Goal: Task Accomplishment & Management: Manage account settings

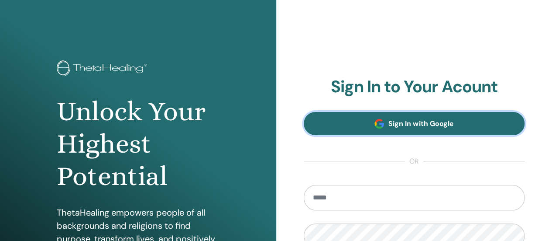
click at [424, 124] on span "Sign In with Google" at bounding box center [421, 123] width 65 height 9
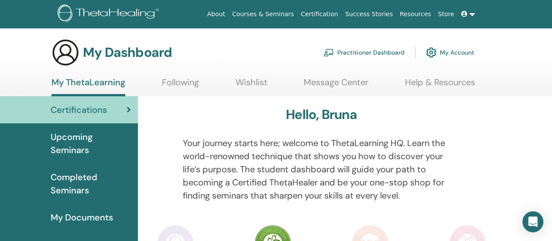
click at [410, 124] on div "Hello, Bruna" at bounding box center [322, 116] width 336 height 19
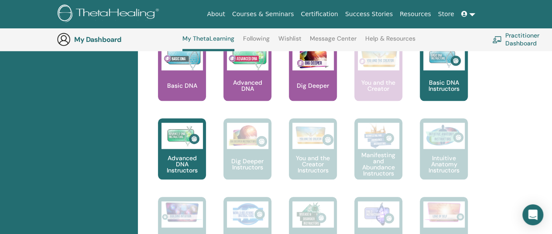
scroll to position [407, 0]
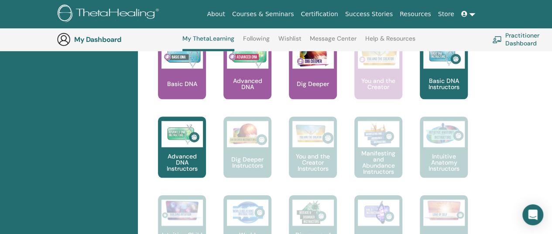
click at [242, 73] on div at bounding box center [253, 72] width 48 height 79
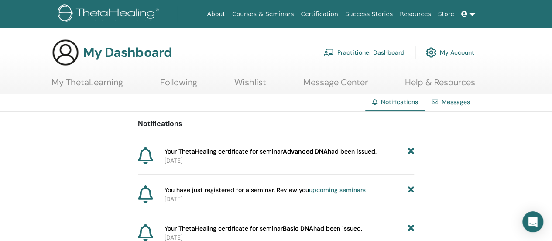
click at [260, 148] on span "Your ThetaHealing certificate for seminar Advanced DNA had been issued." at bounding box center [271, 151] width 212 height 9
click at [172, 83] on link "Following" at bounding box center [178, 85] width 37 height 17
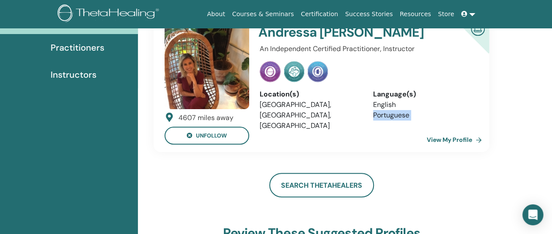
scroll to position [93, 0]
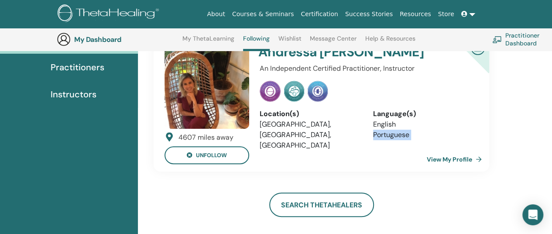
click at [552, 141] on html "About Courses & Seminars Certification Success Stories Resources Store [PERSON_…" at bounding box center [276, 24] width 552 height 234
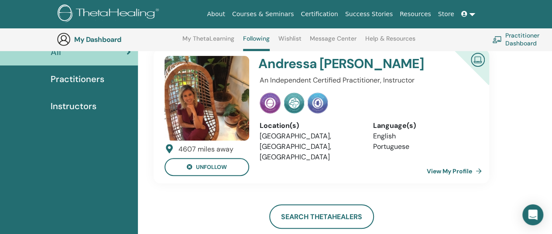
scroll to position [75, 0]
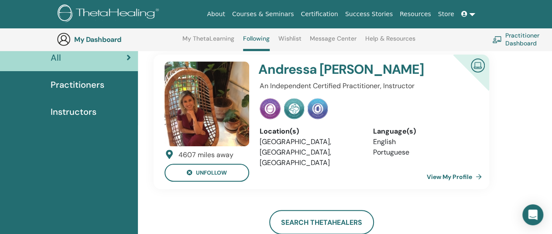
click at [454, 175] on link "View My Profile" at bounding box center [456, 176] width 59 height 17
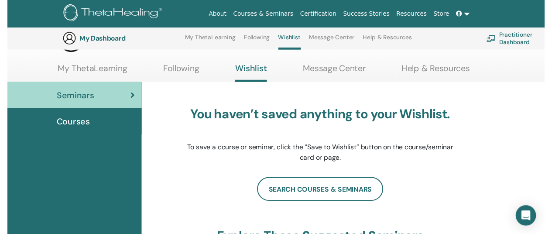
scroll to position [87, 0]
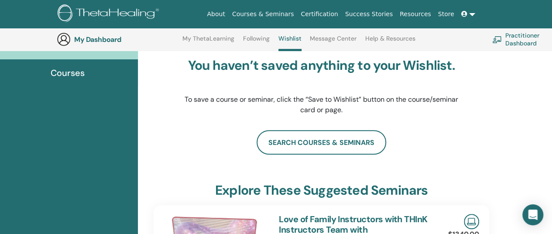
click at [552, 147] on html "About Courses & Seminars Certification Success Stories Resources Store [PERSON_…" at bounding box center [276, 30] width 552 height 234
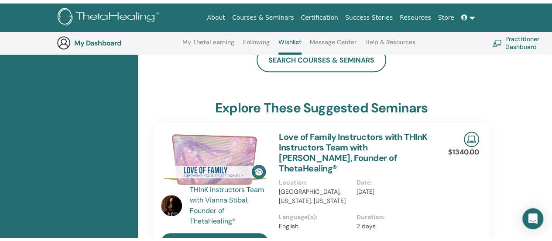
scroll to position [0, 0]
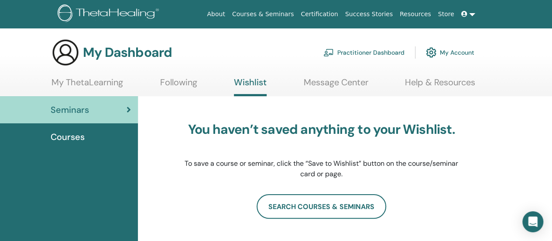
click at [328, 86] on link "Message Center" at bounding box center [336, 85] width 65 height 17
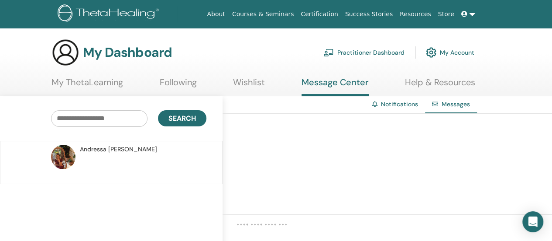
click at [125, 152] on span "[PERSON_NAME]" at bounding box center [118, 149] width 77 height 9
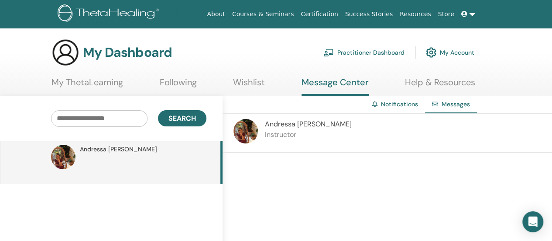
click at [282, 129] on p "Instructor" at bounding box center [308, 134] width 87 height 10
click at [274, 123] on span "Andressa Garzao Scherer" at bounding box center [308, 123] width 87 height 9
click at [394, 107] on link "Notifications" at bounding box center [399, 104] width 37 height 8
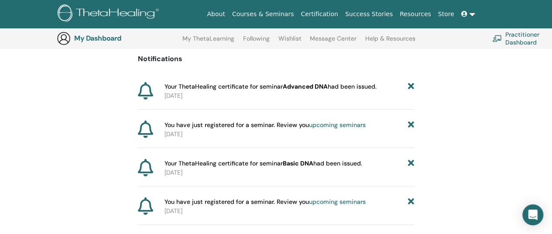
scroll to position [91, 0]
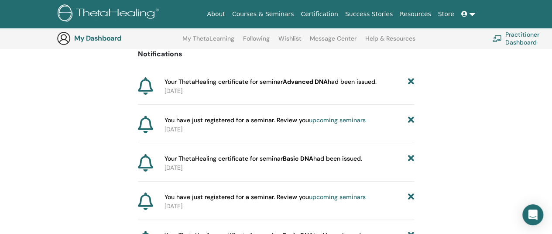
click at [552, 144] on html "About Courses & Seminars Certification Success Stories Resources Store [PERSON_…" at bounding box center [276, 27] width 552 height 234
click at [552, 143] on html "About Courses & Seminars Certification Success Stories Resources Store [PERSON_…" at bounding box center [276, 26] width 552 height 234
click at [552, 143] on html "About Courses & Seminars Certification Success Stories Resources Store BR Bruna…" at bounding box center [276, 26] width 552 height 234
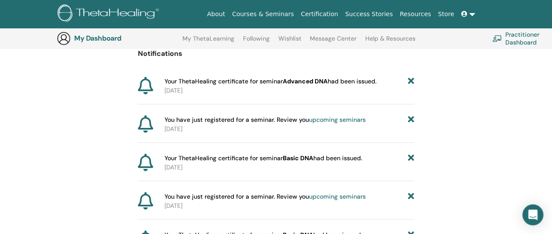
click at [552, 143] on html "About Courses & Seminars Certification Success Stories Resources Store BR Bruna…" at bounding box center [276, 26] width 552 height 234
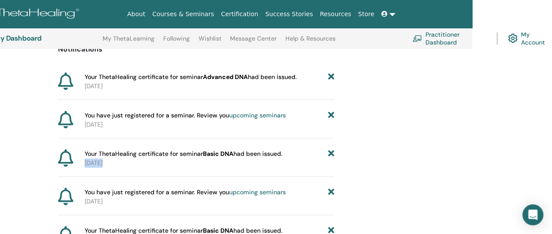
drag, startPoint x: 554, startPoint y: 238, endPoint x: 558, endPoint y: 163, distance: 75.7
click at [472, 139] on html "About Courses & Seminars Certification Success Stories Resources Store BR Bruna…" at bounding box center [196, 22] width 552 height 234
click at [262, 85] on p "2025-09-01" at bounding box center [210, 86] width 250 height 9
click at [227, 79] on b "Advanced DNA" at bounding box center [225, 77] width 45 height 8
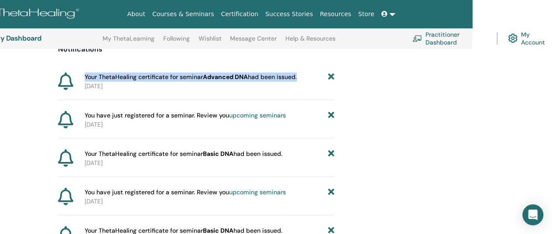
click at [227, 79] on b "Advanced DNA" at bounding box center [225, 77] width 45 height 8
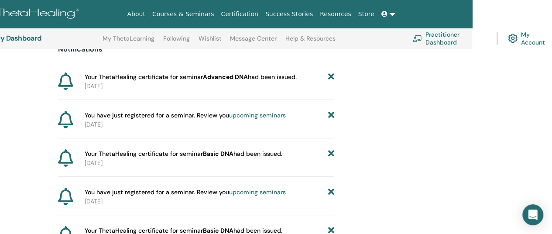
click at [190, 85] on p "2025-09-01" at bounding box center [210, 86] width 250 height 9
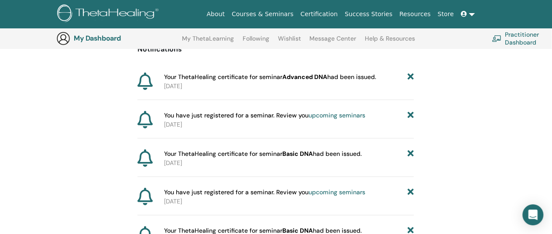
scroll to position [95, 0]
click at [259, 39] on link "Following" at bounding box center [256, 42] width 27 height 14
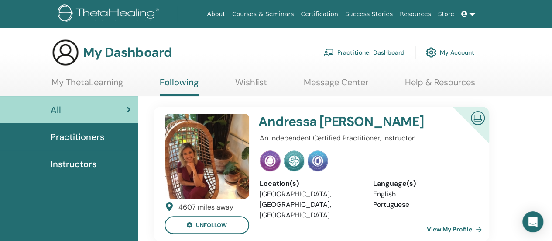
click at [103, 84] on link "My ThetaLearning" at bounding box center [88, 85] width 72 height 17
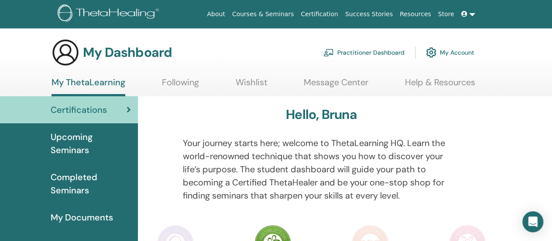
click at [468, 157] on div at bounding box center [481, 174] width 29 height 76
click at [86, 141] on span "Upcoming Seminars" at bounding box center [91, 143] width 80 height 26
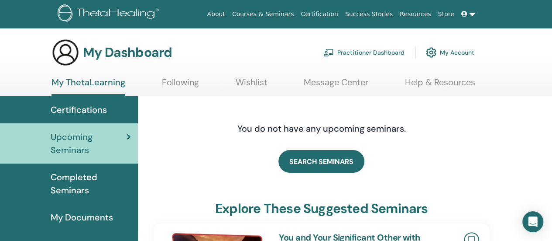
click at [472, 146] on div "You do not have any upcoming seminars." at bounding box center [322, 129] width 336 height 44
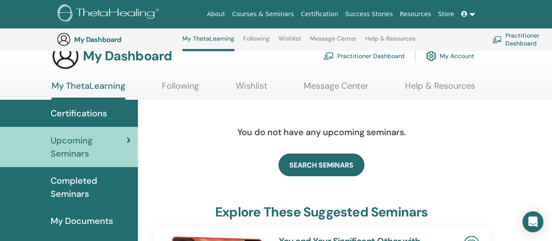
scroll to position [17, 0]
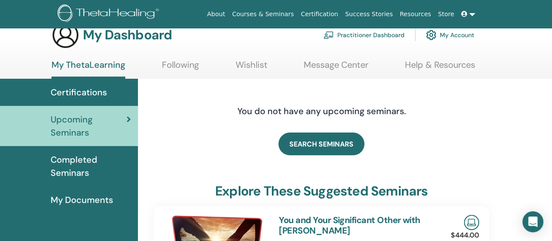
click at [93, 199] on span "My Documents" at bounding box center [82, 199] width 62 height 13
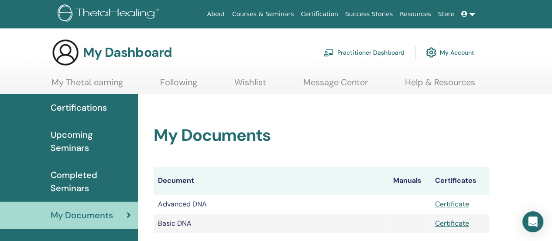
click at [479, 123] on div "My Documents Document Manuals Certificates Advanced DNA Certificate Basic DNA C…" at bounding box center [321, 168] width 357 height 149
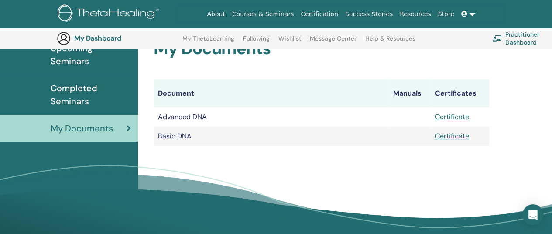
scroll to position [108, 0]
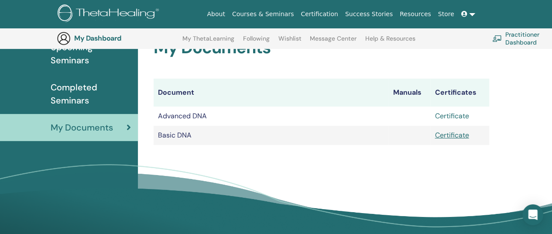
click at [453, 112] on link "Certificate" at bounding box center [452, 115] width 34 height 9
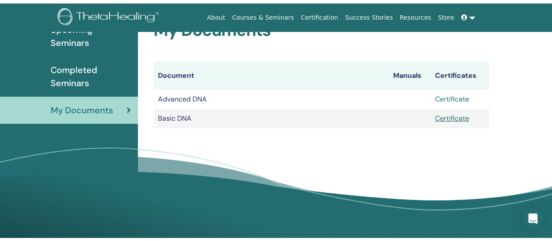
scroll to position [0, 0]
